Goal: Information Seeking & Learning: Learn about a topic

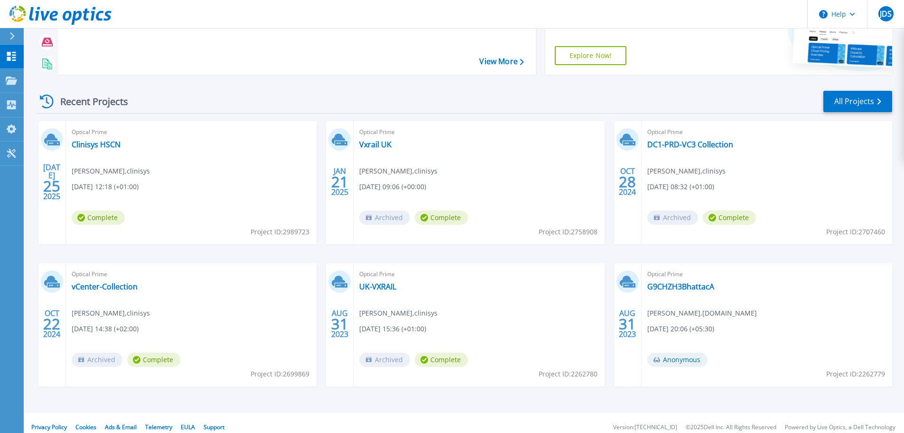
scroll to position [94, 0]
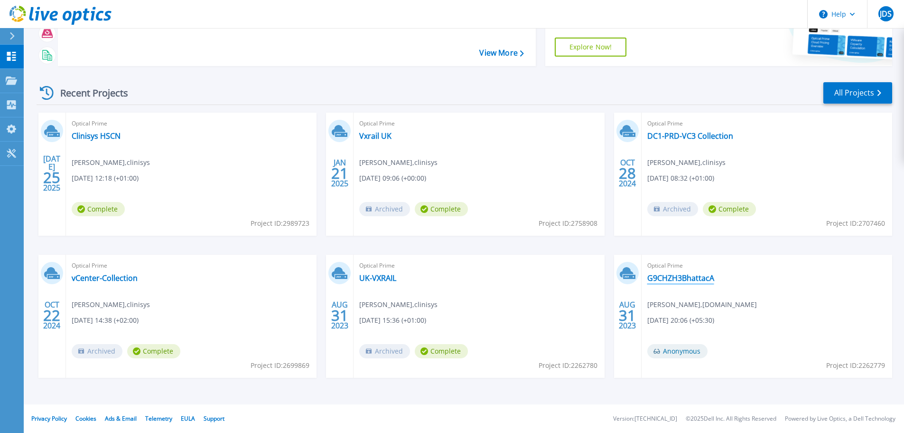
click at [677, 275] on link "G9CHZH3BhattacA" at bounding box center [681, 277] width 67 height 9
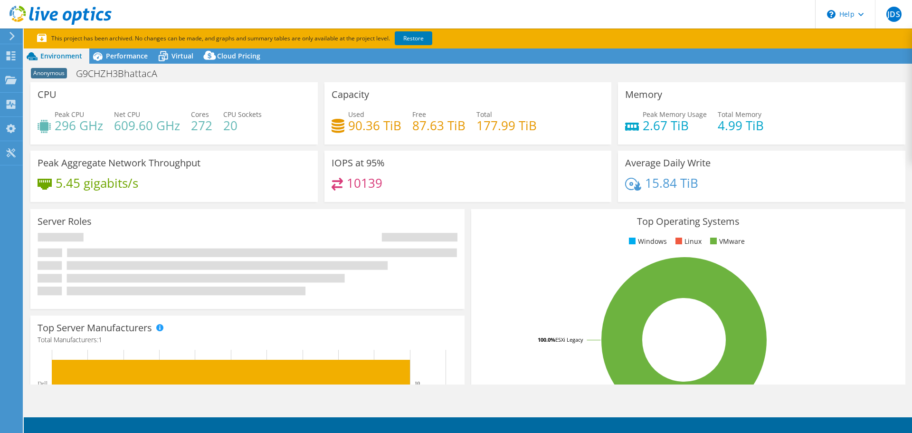
select select "USD"
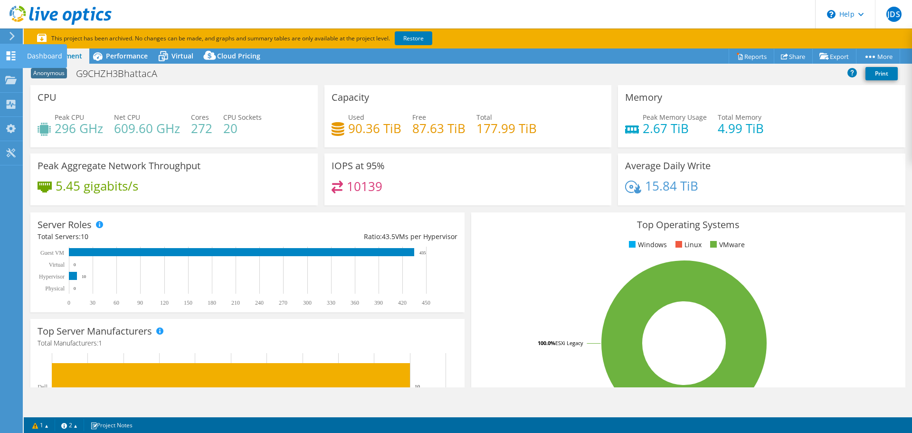
click at [13, 58] on icon at bounding box center [10, 55] width 11 height 9
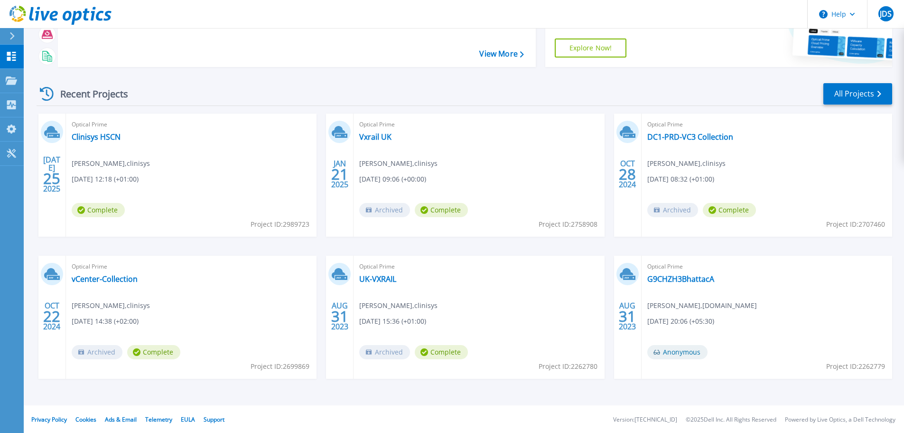
scroll to position [94, 0]
click at [668, 276] on link "G9CHZH3BhattacA" at bounding box center [681, 277] width 67 height 9
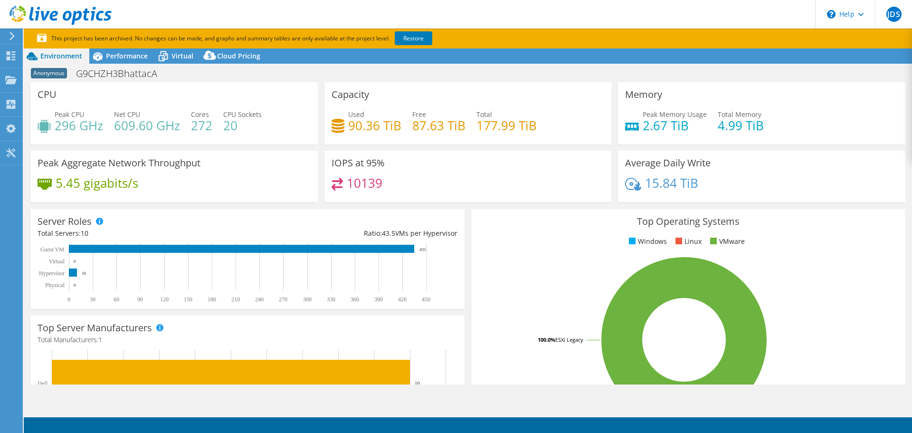
select select "USD"
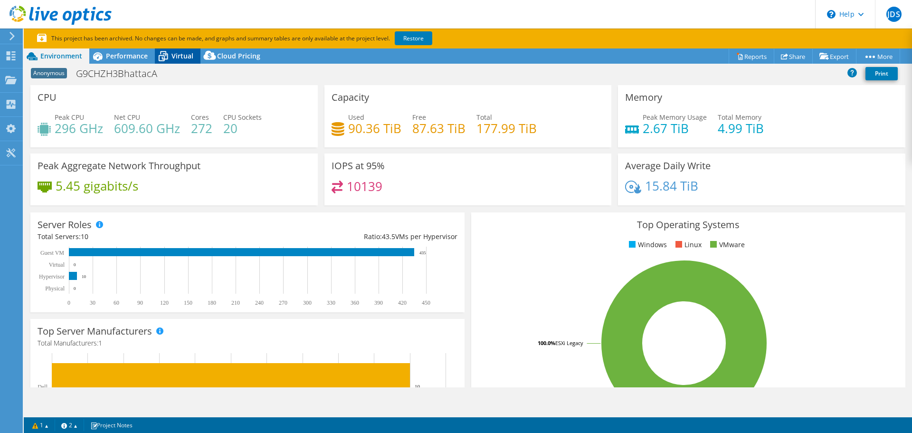
click at [180, 54] on span "Virtual" at bounding box center [182, 55] width 22 height 9
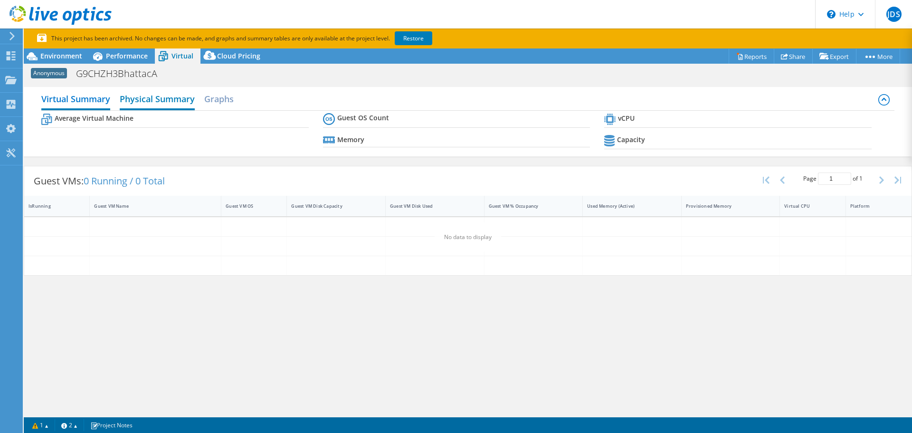
click at [149, 105] on h2 "Physical Summary" at bounding box center [157, 99] width 75 height 21
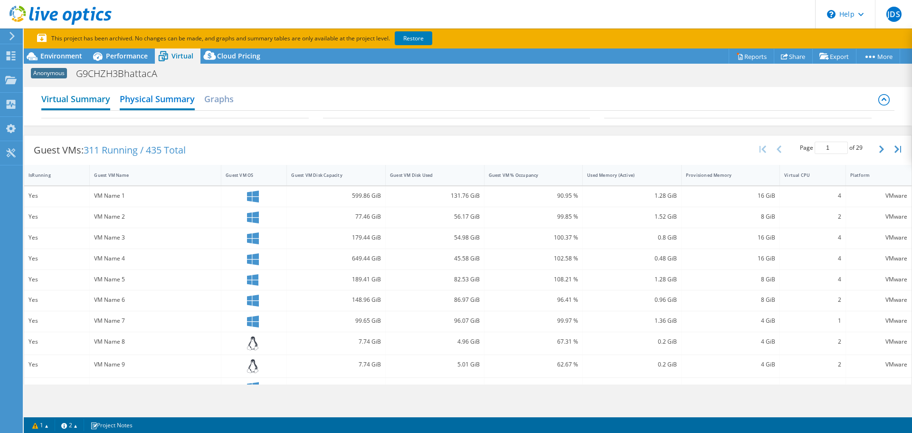
click at [67, 99] on h2 "Virtual Summary" at bounding box center [75, 99] width 69 height 21
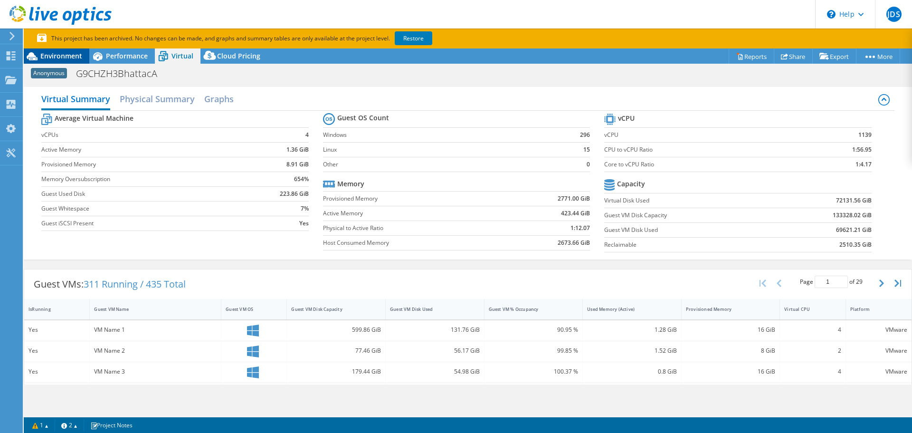
click at [58, 54] on span "Environment" at bounding box center [61, 55] width 42 height 9
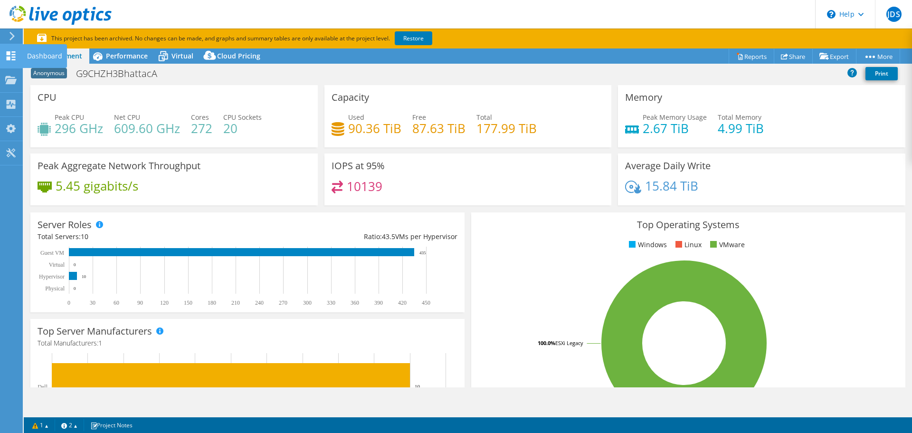
click at [15, 55] on icon at bounding box center [10, 55] width 11 height 9
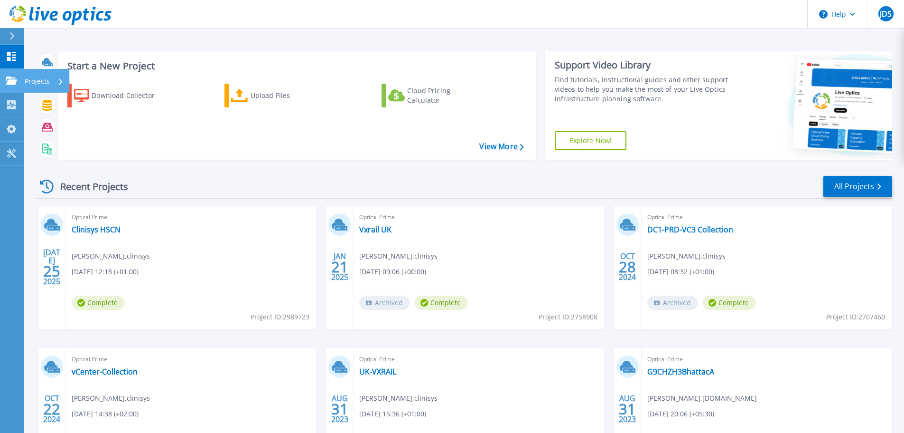
click at [19, 83] on link "Projects Projects" at bounding box center [12, 81] width 24 height 24
click at [520, 172] on div "Recent Projects All Projects [DATE] Optical Prime Clinisys HSCN [PERSON_NAME] ,…" at bounding box center [465, 332] width 856 height 330
click at [862, 184] on link "All Projects" at bounding box center [858, 186] width 69 height 21
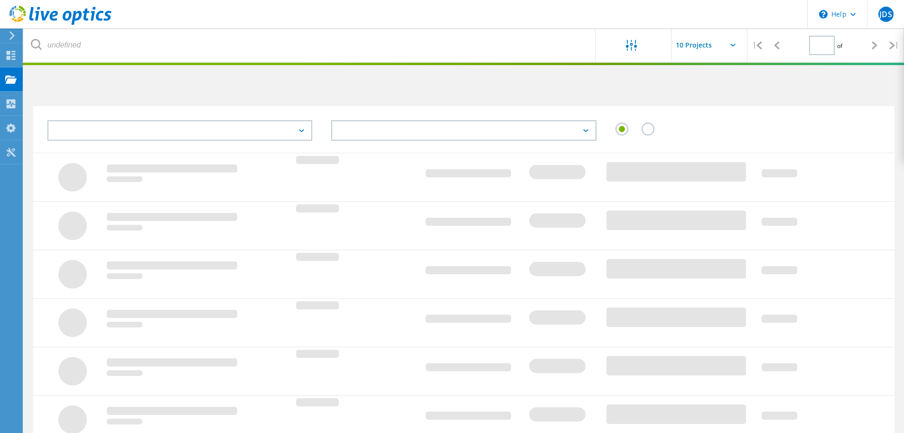
type input "1"
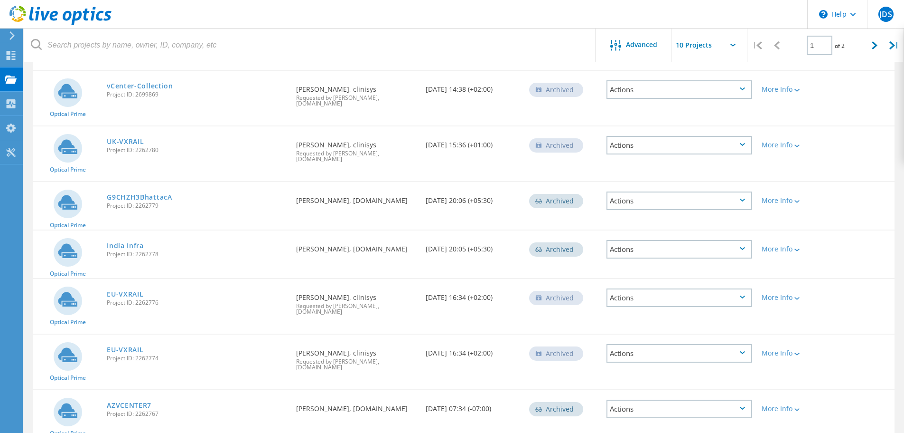
scroll to position [274, 0]
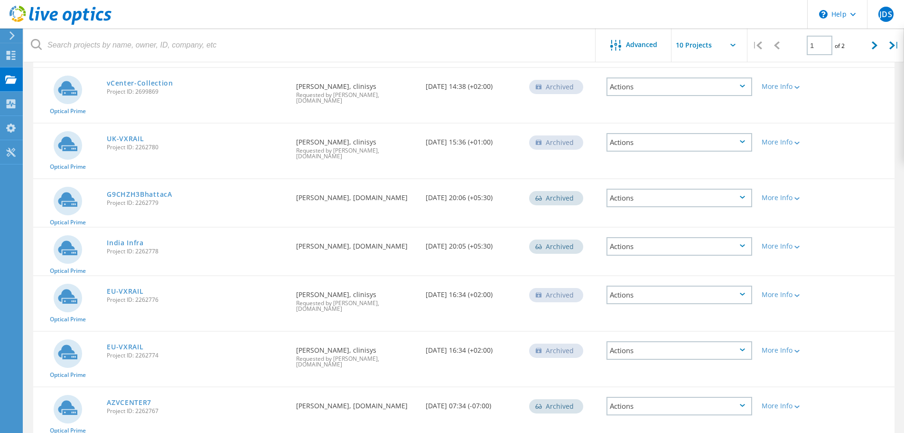
click at [652, 341] on div "Actions" at bounding box center [680, 350] width 146 height 19
click at [834, 387] on div "Optical Prime AZVCENTER7 Project ID: 2262767 Requested By [PERSON_NAME], [DOMAI…" at bounding box center [464, 410] width 862 height 47
click at [796, 349] on icon at bounding box center [797, 350] width 5 height 3
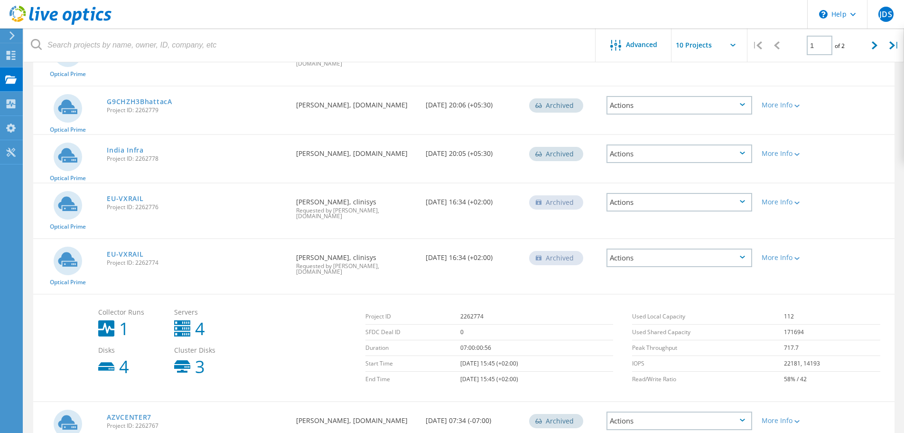
scroll to position [381, 0]
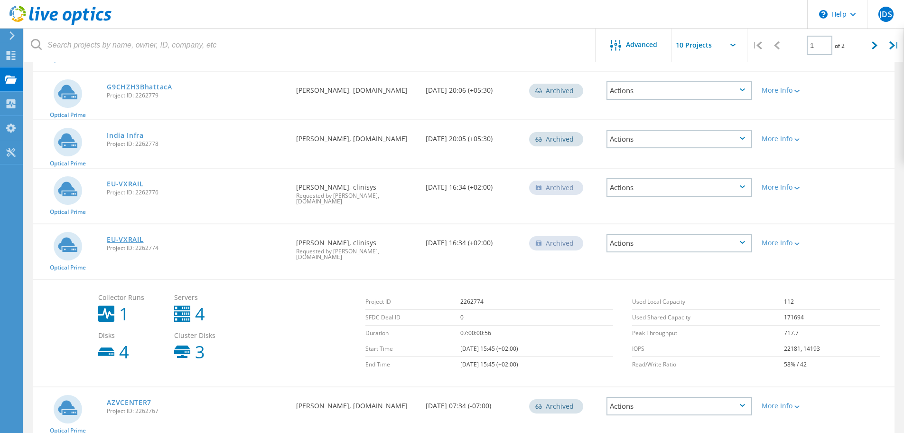
click at [128, 236] on link "EU-VXRAIL" at bounding box center [125, 239] width 37 height 7
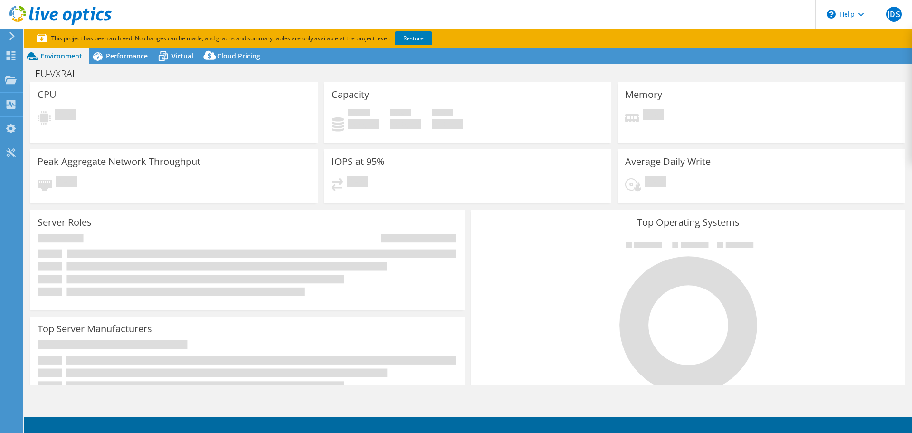
select select "USD"
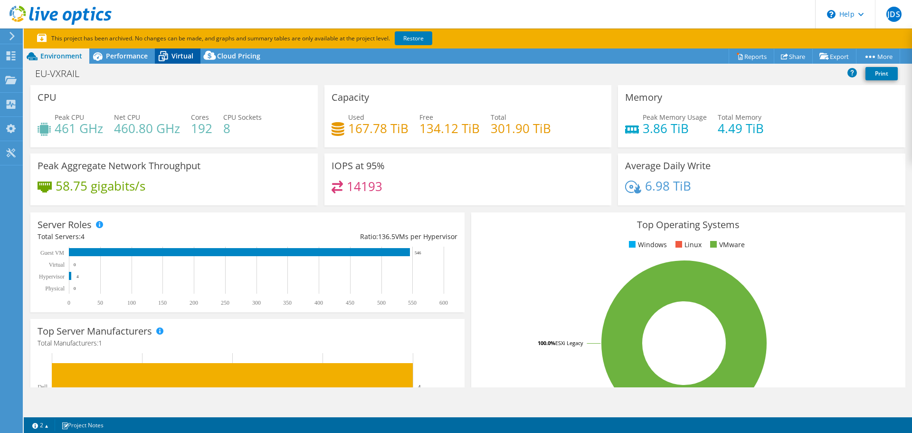
click at [186, 58] on span "Virtual" at bounding box center [182, 55] width 22 height 9
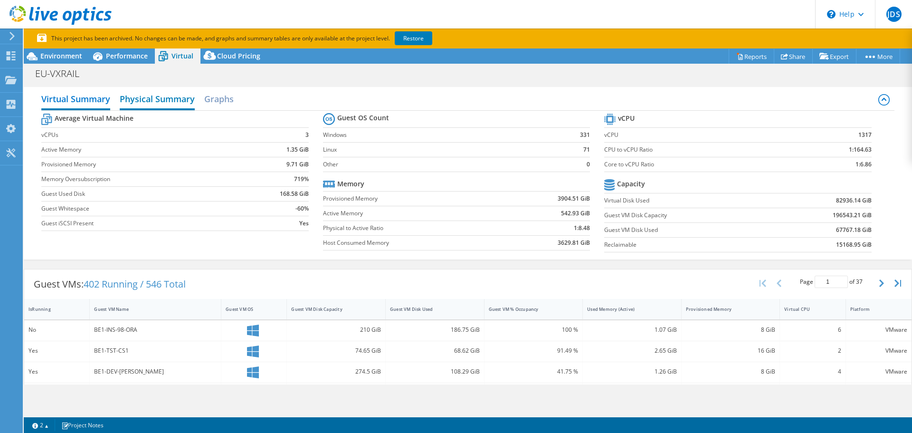
click at [164, 97] on h2 "Physical Summary" at bounding box center [157, 99] width 75 height 21
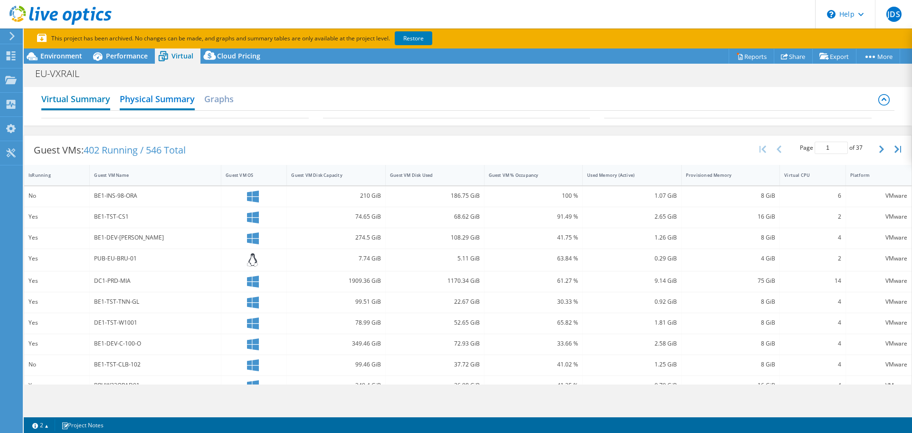
click at [94, 98] on h2 "Virtual Summary" at bounding box center [75, 99] width 69 height 21
